Goal: Navigation & Orientation: Find specific page/section

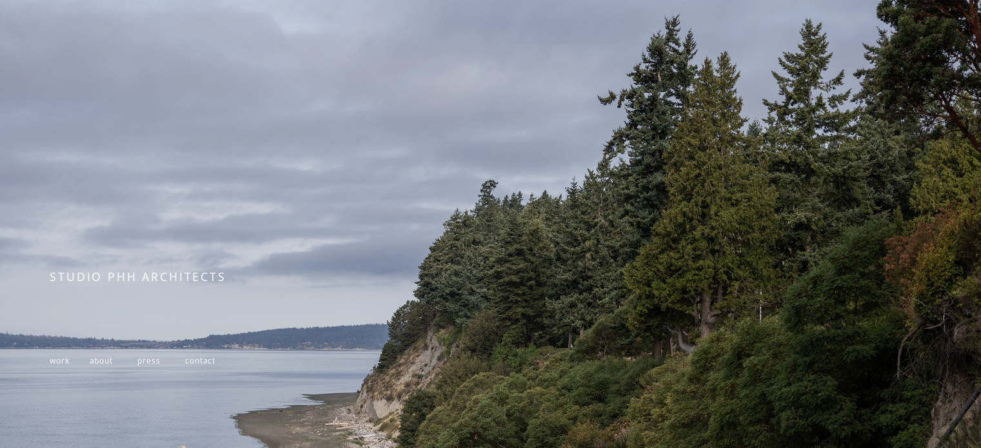
click at [63, 366] on span "work" at bounding box center [59, 360] width 19 height 11
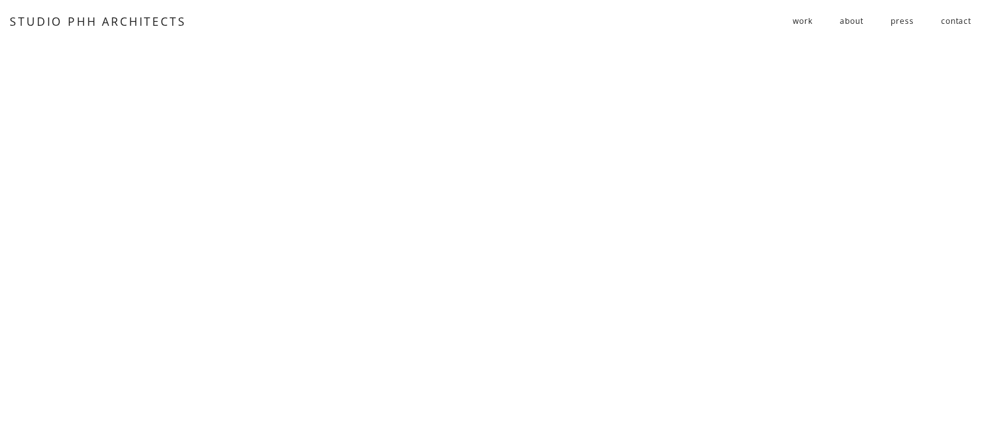
scroll to position [5897, 0]
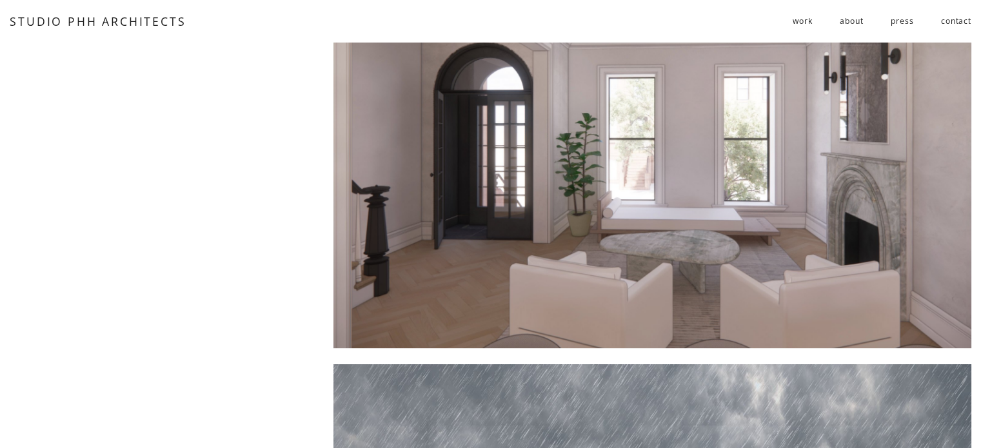
click at [842, 27] on link "about" at bounding box center [851, 21] width 23 height 21
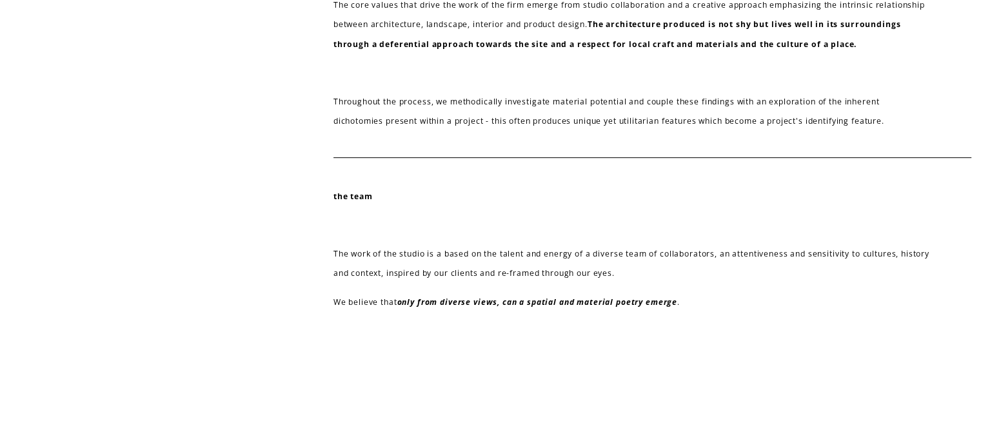
scroll to position [583, 0]
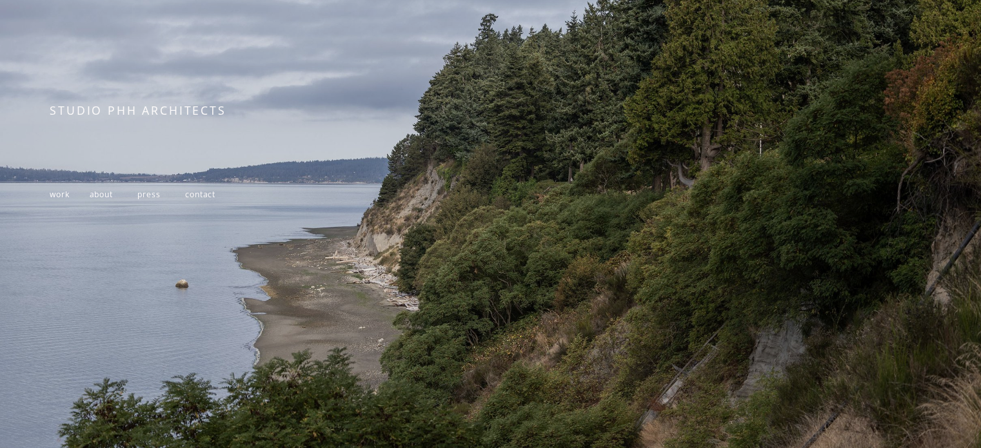
scroll to position [228, 0]
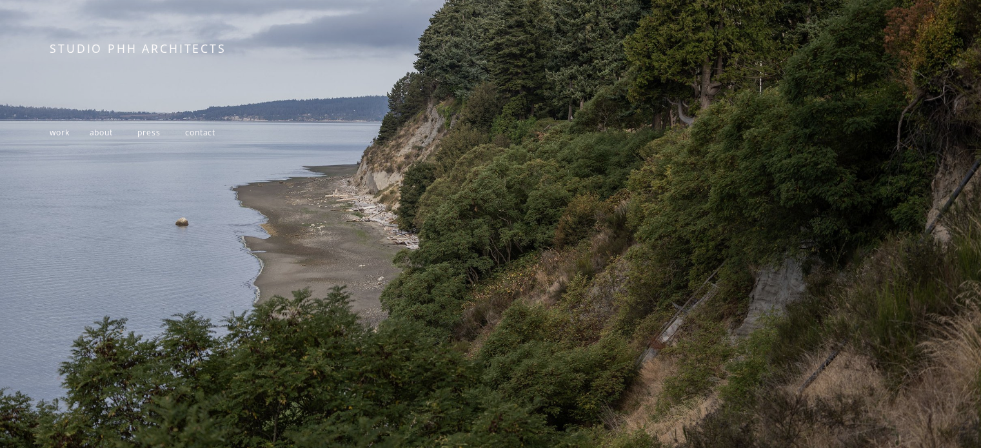
click at [70, 138] on span at bounding box center [80, 132] width 20 height 11
click at [63, 135] on span "work" at bounding box center [59, 132] width 19 height 11
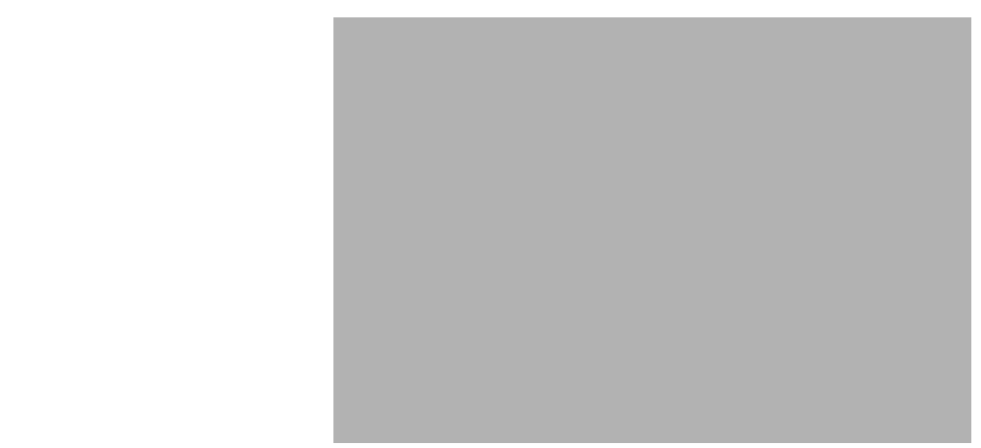
scroll to position [5361, 0]
